Goal: Use online tool/utility: Utilize a website feature to perform a specific function

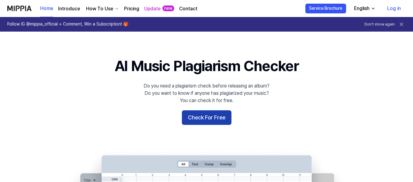
click at [199, 112] on button "Check For Free" at bounding box center [207, 117] width 50 height 15
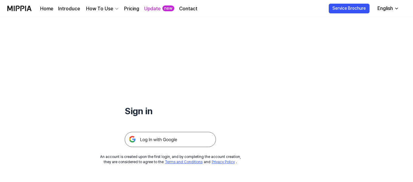
click at [196, 136] on img at bounding box center [170, 139] width 91 height 15
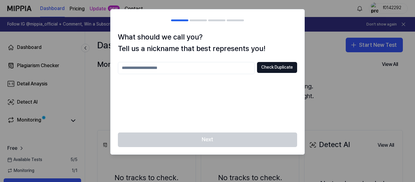
click at [234, 71] on input "text" at bounding box center [186, 68] width 137 height 12
type input "*******"
click at [280, 64] on button "Check Duplicate" at bounding box center [277, 67] width 40 height 11
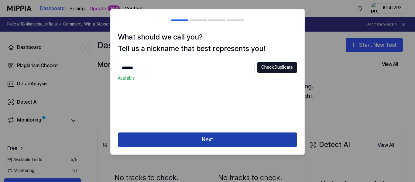
click at [220, 144] on button "Next" at bounding box center [207, 140] width 179 height 15
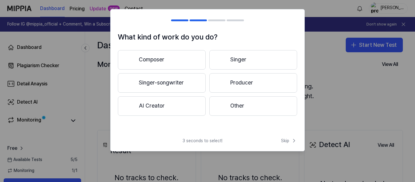
click at [226, 112] on button "Other" at bounding box center [253, 105] width 88 height 19
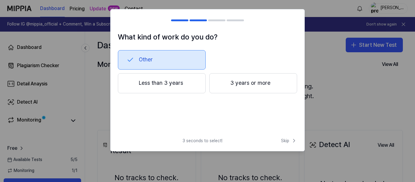
click at [167, 83] on button "Less than 3 years" at bounding box center [162, 83] width 88 height 20
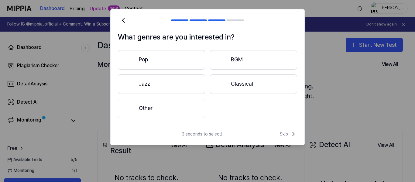
click at [171, 104] on button "Other" at bounding box center [161, 108] width 87 height 19
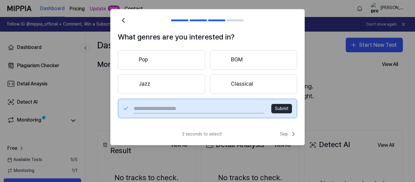
click at [202, 111] on input "text" at bounding box center [199, 109] width 130 height 10
type input "***"
click at [274, 110] on button "Submit" at bounding box center [281, 109] width 21 height 10
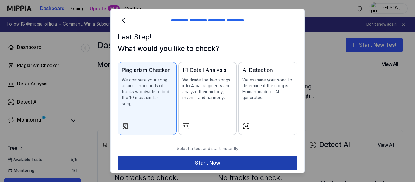
click at [197, 158] on button "Start Now" at bounding box center [207, 163] width 179 height 15
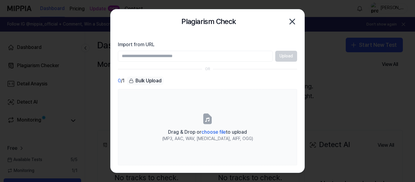
click at [291, 21] on icon "button" at bounding box center [293, 22] width 10 height 10
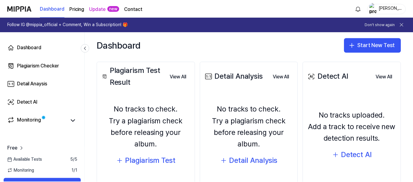
scroll to position [99, 0]
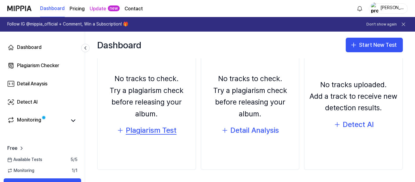
click at [155, 132] on div "Plagiarism Test" at bounding box center [151, 131] width 51 height 12
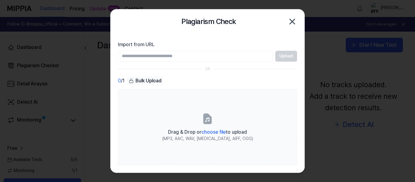
click at [185, 57] on input "Import from URL" at bounding box center [195, 56] width 155 height 11
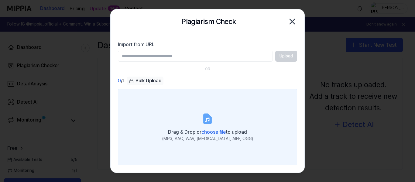
click at [212, 124] on icon at bounding box center [208, 119] width 12 height 12
click at [0, 0] on input "Drag & Drop or choose file to upload (MP3, AAC, WAV, [MEDICAL_DATA], AIFF, OGG)" at bounding box center [0, 0] width 0 height 0
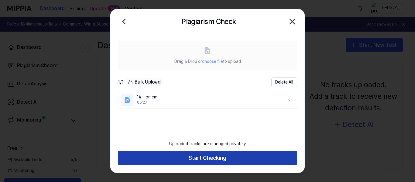
click at [273, 162] on button "Start Checking" at bounding box center [207, 158] width 179 height 15
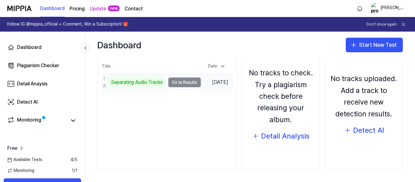
click at [146, 82] on div "Separating Audio Tracks" at bounding box center [137, 82] width 57 height 9
click at [188, 84] on td "1# Homem Analyze Song Structure Go to Results" at bounding box center [150, 82] width 98 height 17
click at [188, 83] on td "1# Homem Analyze Song Structure Go to Results" at bounding box center [150, 82] width 98 height 17
click at [213, 86] on td "[DATE]" at bounding box center [215, 82] width 32 height 17
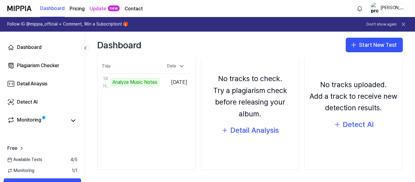
click at [250, 47] on div "Dashboard Start New Test" at bounding box center [250, 45] width 330 height 27
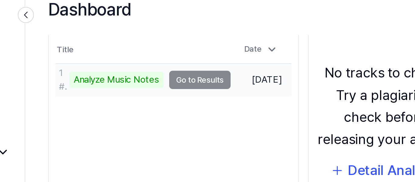
click at [152, 85] on div "Analyze Music Notes" at bounding box center [134, 82] width 50 height 9
click at [172, 81] on td "1# Homem Analyze Music Notes Go to Results" at bounding box center [147, 82] width 93 height 17
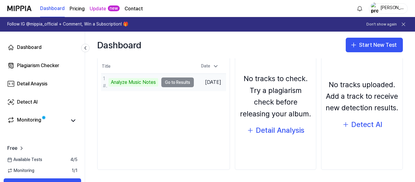
click at [104, 84] on div "1# Homem" at bounding box center [105, 82] width 4 height 15
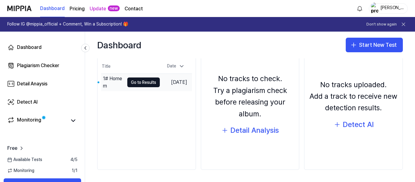
click at [164, 82] on td "[DATE]" at bounding box center [176, 82] width 32 height 17
click at [145, 84] on button "Go to Results" at bounding box center [143, 83] width 33 height 10
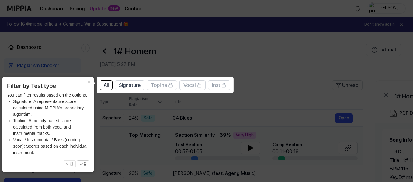
click at [260, 107] on icon at bounding box center [207, 91] width 415 height 182
